Goal: Task Accomplishment & Management: Manage account settings

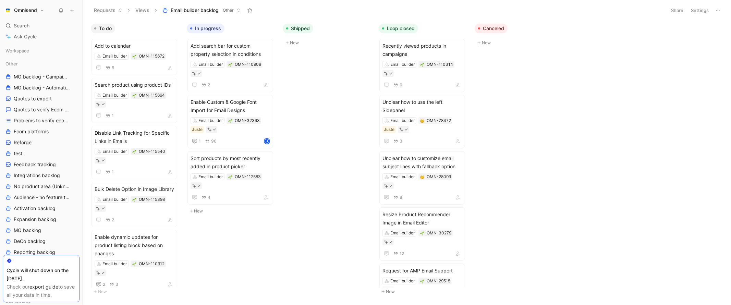
click at [697, 11] on button "Settings" at bounding box center [700, 10] width 24 height 10
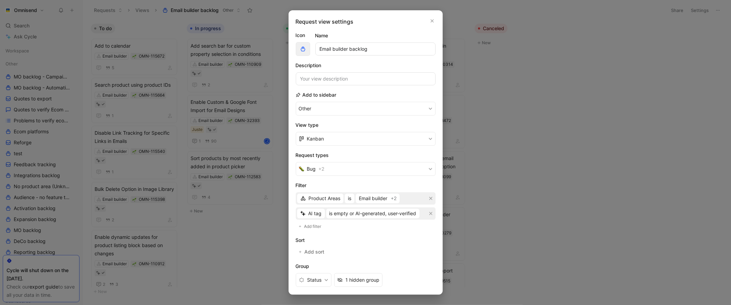
click at [302, 43] on button "button" at bounding box center [303, 49] width 14 height 14
click at [481, 112] on div at bounding box center [365, 152] width 731 height 305
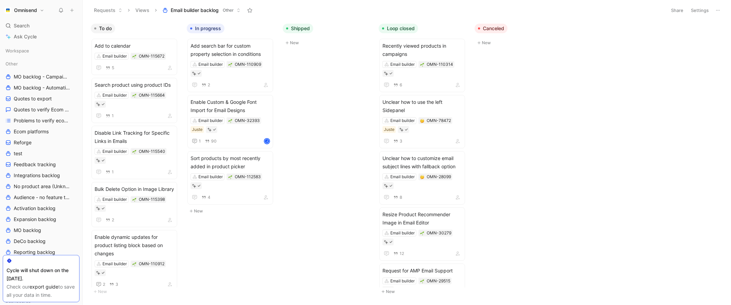
click at [696, 11] on button "Settings" at bounding box center [700, 10] width 24 height 10
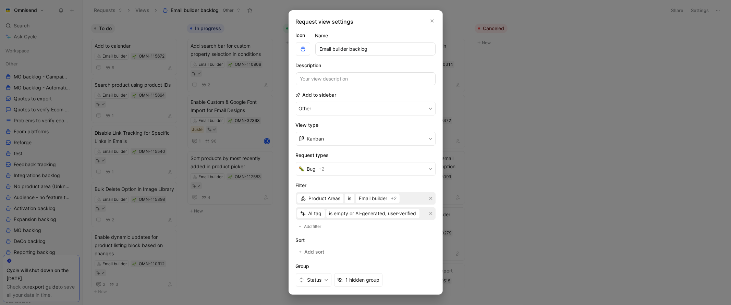
click at [365, 130] on section "View type Kanban" at bounding box center [366, 133] width 140 height 25
click at [365, 133] on button "Kanban" at bounding box center [366, 139] width 140 height 14
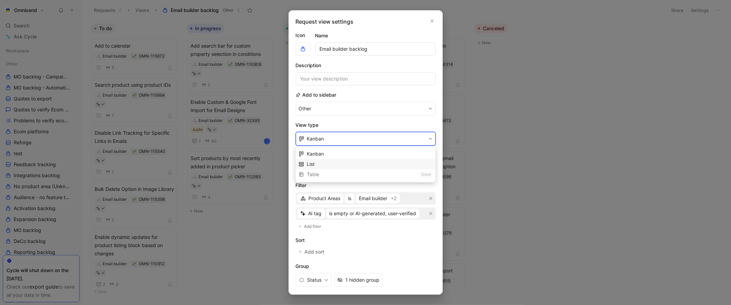
click at [337, 168] on div "List" at bounding box center [366, 164] width 140 height 10
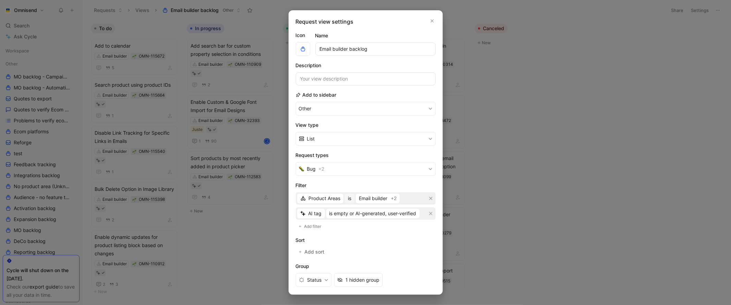
scroll to position [51, 0]
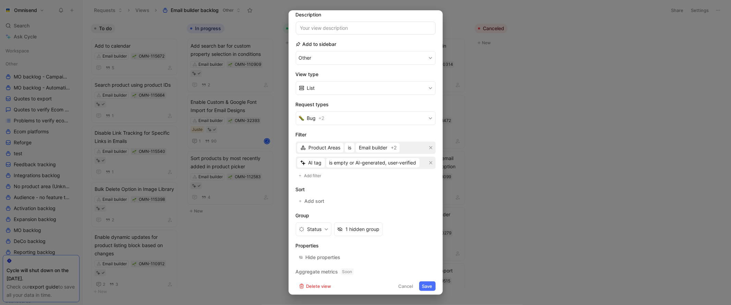
click at [431, 286] on button "Save" at bounding box center [427, 286] width 16 height 10
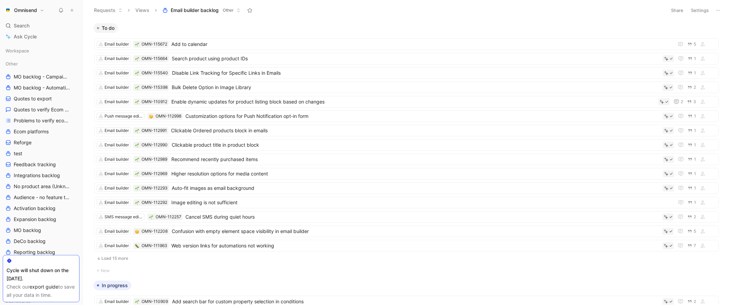
click at [706, 14] on button "Settings" at bounding box center [700, 10] width 24 height 10
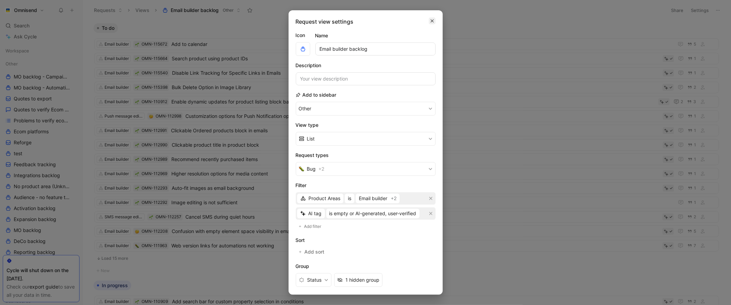
click at [433, 19] on icon "button" at bounding box center [432, 20] width 4 height 5
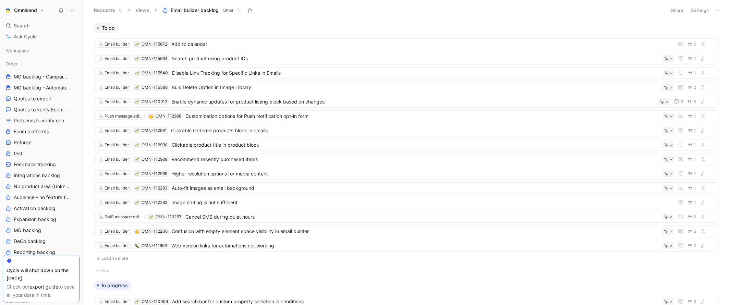
click at [718, 11] on icon at bounding box center [718, 10] width 5 height 5
click at [686, 33] on span "Export in CSV" at bounding box center [684, 35] width 31 height 6
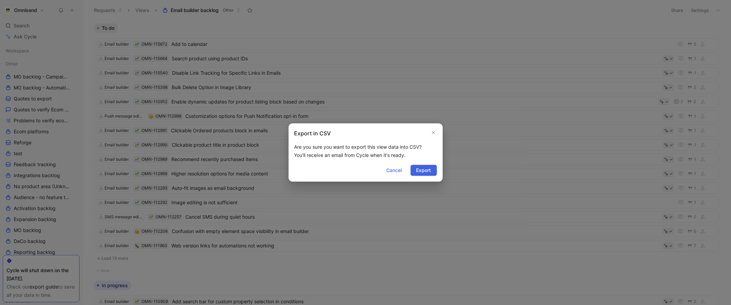
click at [432, 173] on button "Export" at bounding box center [424, 170] width 26 height 11
